Goal: Task Accomplishment & Management: Manage account settings

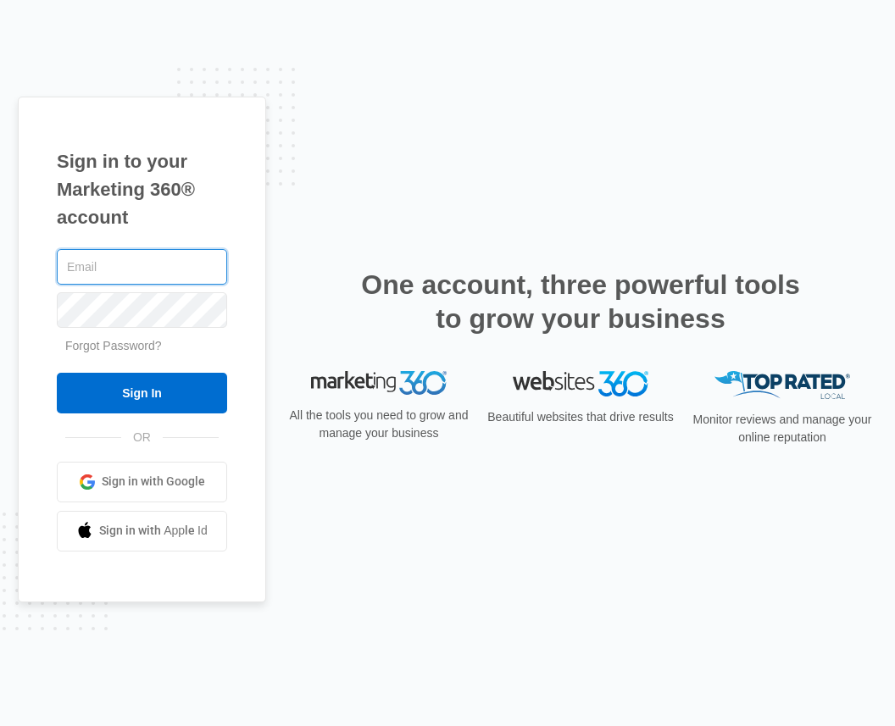
type input "[PERSON_NAME][EMAIL_ADDRESS][DOMAIN_NAME]"
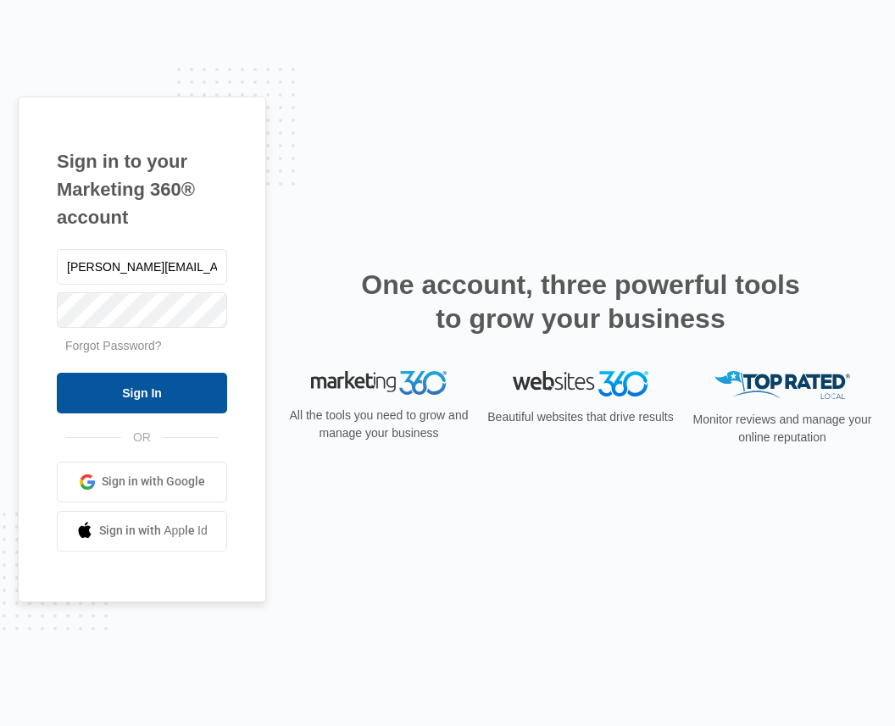
click at [138, 390] on input "Sign In" at bounding box center [142, 393] width 170 height 41
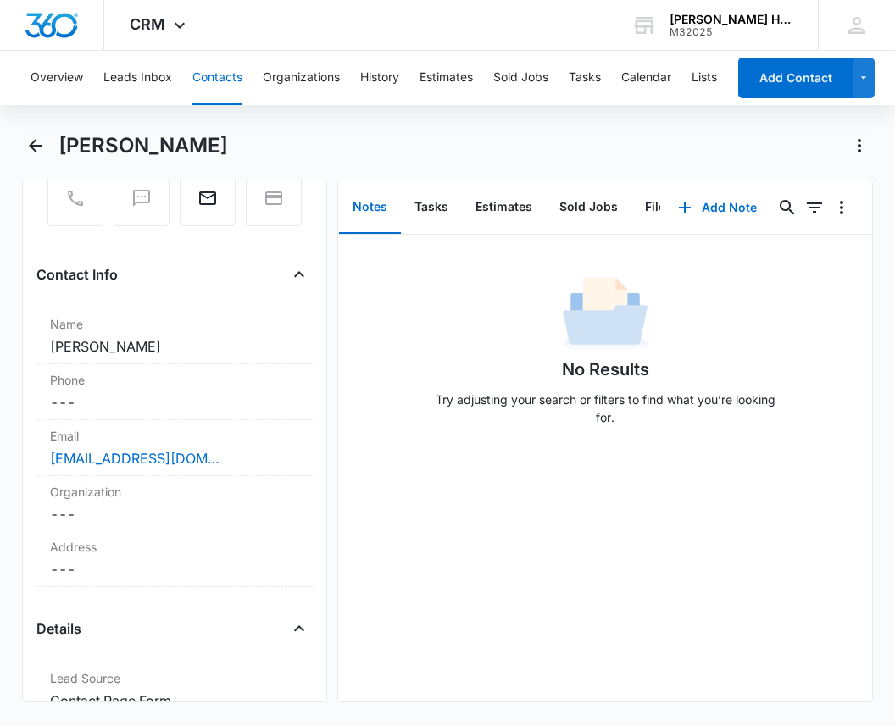
click at [368, 208] on button "Notes" at bounding box center [370, 207] width 62 height 53
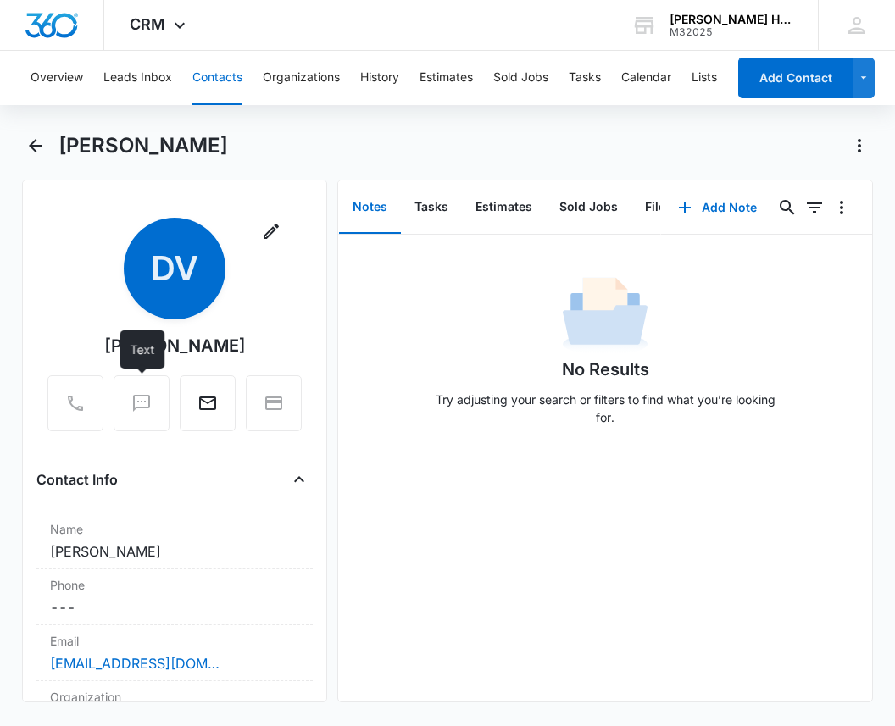
click at [144, 403] on div at bounding box center [142, 403] width 56 height 56
click at [138, 401] on div at bounding box center [142, 403] width 56 height 56
click at [215, 404] on icon "Email" at bounding box center [207, 403] width 17 height 14
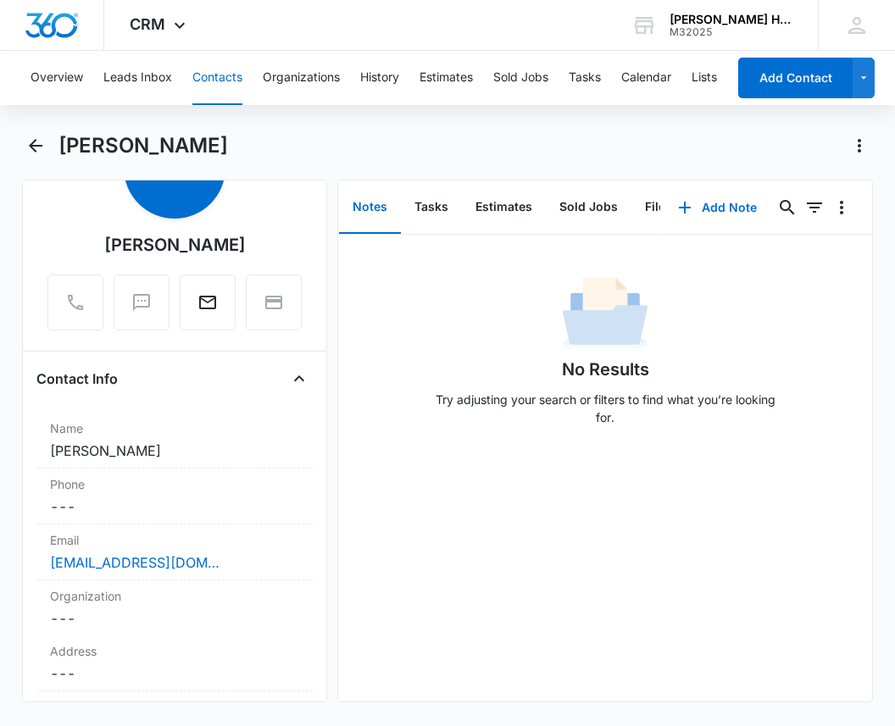
scroll to position [111, 0]
